Goal: Information Seeking & Learning: Learn about a topic

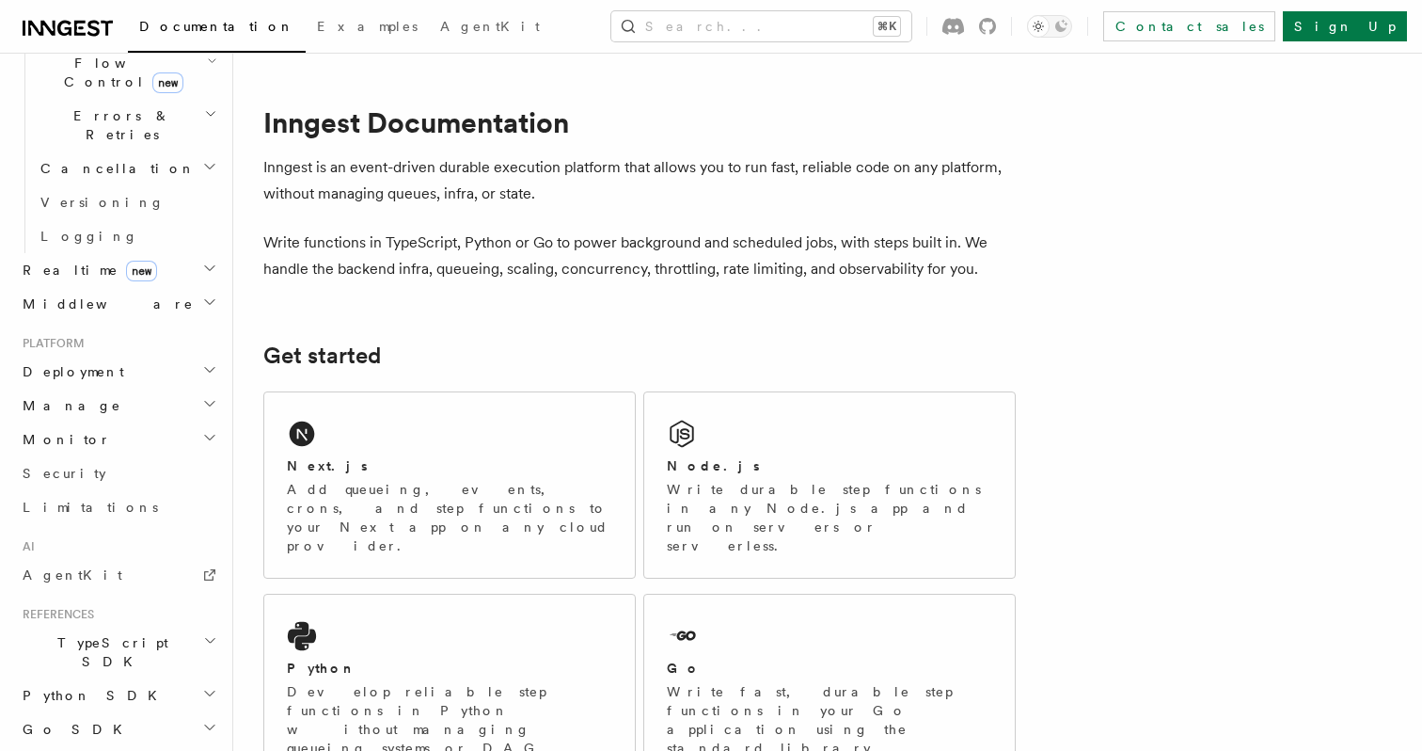
scroll to position [741, 0]
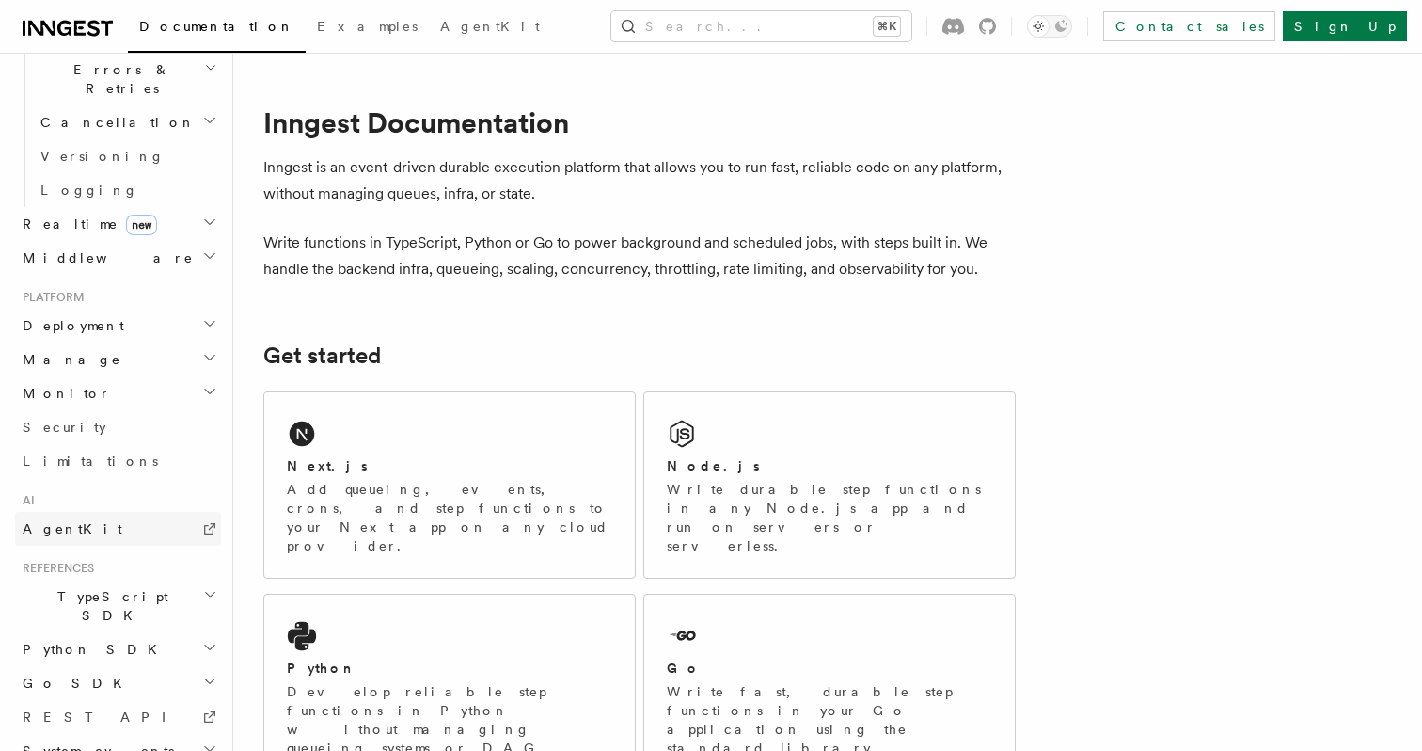
click at [129, 512] on link "AgentKit" at bounding box center [118, 529] width 206 height 34
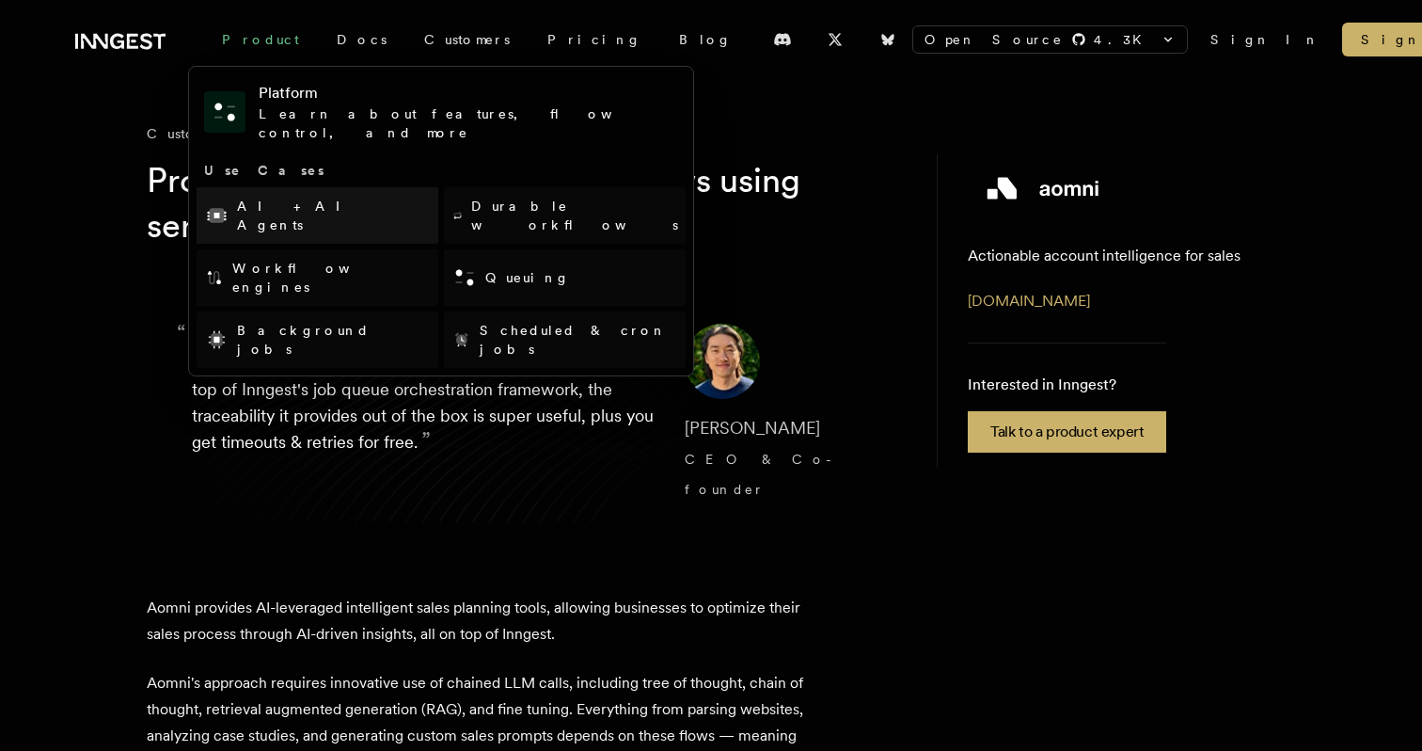
click at [304, 190] on link "AI + AI Agents" at bounding box center [318, 215] width 242 height 56
